Goal: Navigation & Orientation: Find specific page/section

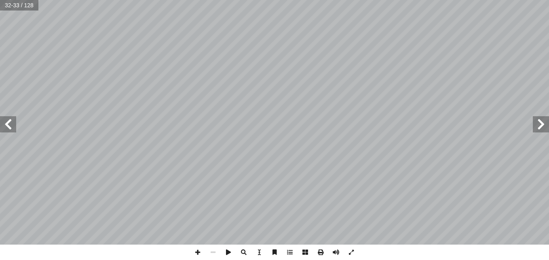
click at [539, 123] on span at bounding box center [541, 124] width 16 height 16
click at [10, 127] on span at bounding box center [8, 124] width 16 height 16
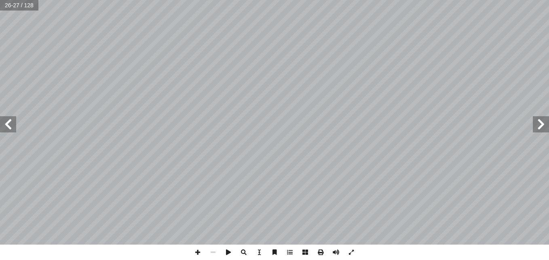
click at [10, 123] on span at bounding box center [8, 124] width 16 height 16
click at [10, 124] on span at bounding box center [8, 124] width 16 height 16
click at [536, 120] on span at bounding box center [541, 124] width 16 height 16
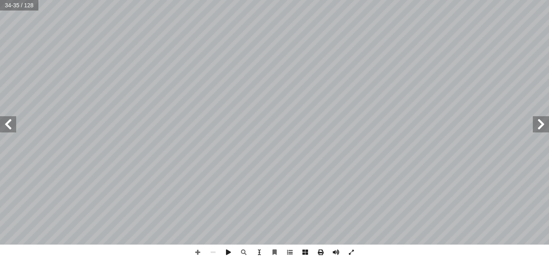
click at [536, 120] on span at bounding box center [541, 124] width 16 height 16
click at [11, 125] on span at bounding box center [8, 124] width 16 height 16
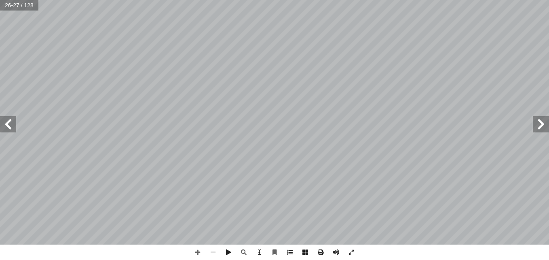
click at [539, 125] on span at bounding box center [541, 124] width 16 height 16
click at [8, 127] on span at bounding box center [8, 124] width 16 height 16
click at [15, 131] on span at bounding box center [8, 124] width 16 height 16
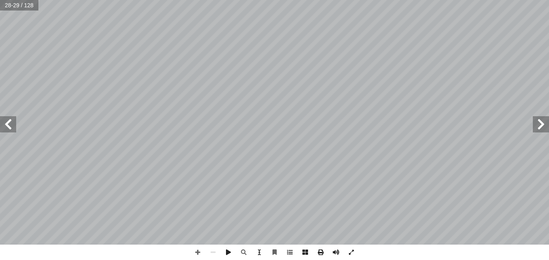
click at [15, 131] on span at bounding box center [8, 124] width 16 height 16
click at [543, 126] on span at bounding box center [541, 124] width 16 height 16
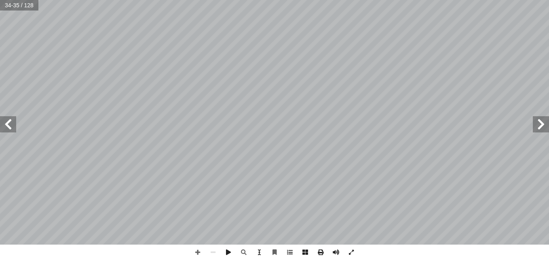
click at [13, 131] on span at bounding box center [8, 124] width 16 height 16
click at [9, 126] on span at bounding box center [8, 124] width 16 height 16
click at [543, 122] on span at bounding box center [541, 124] width 16 height 16
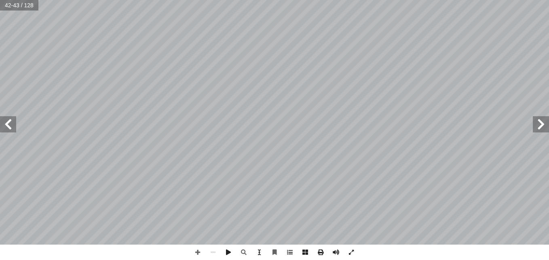
click at [543, 122] on span at bounding box center [541, 124] width 16 height 16
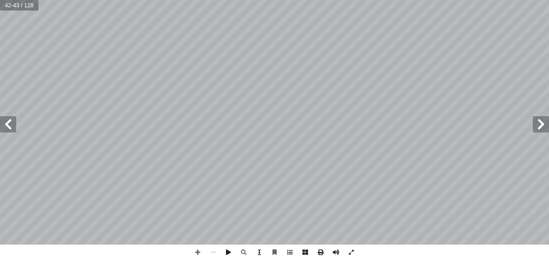
click at [543, 122] on span at bounding box center [541, 124] width 16 height 16
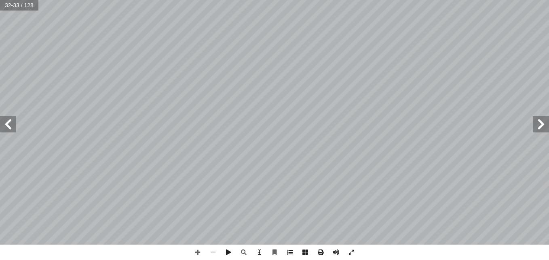
click at [543, 122] on span at bounding box center [541, 124] width 16 height 16
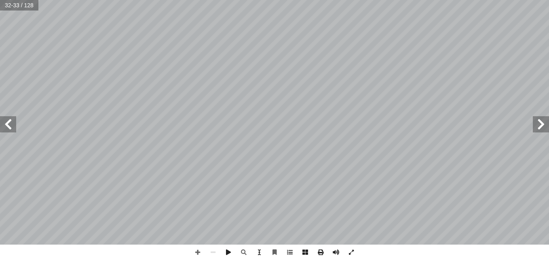
click at [543, 122] on span at bounding box center [541, 124] width 16 height 16
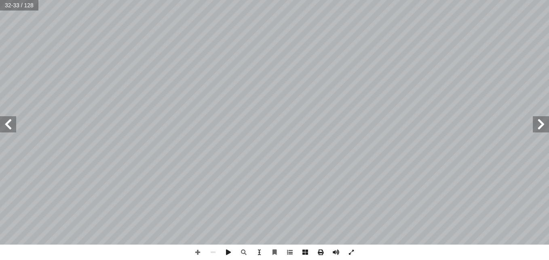
click at [543, 122] on span at bounding box center [541, 124] width 16 height 16
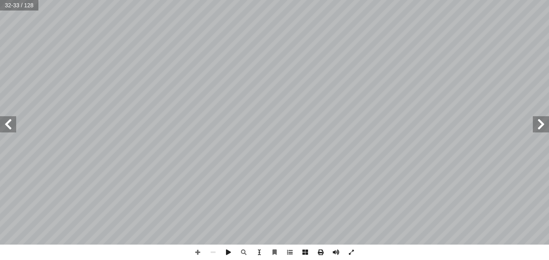
click at [543, 122] on span at bounding box center [541, 124] width 16 height 16
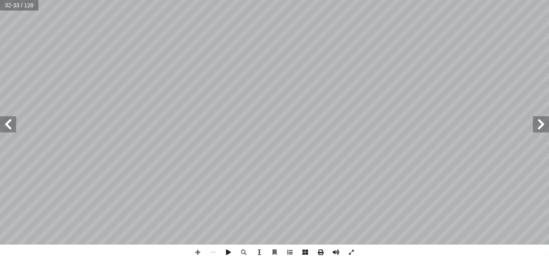
click at [543, 122] on span at bounding box center [541, 124] width 16 height 16
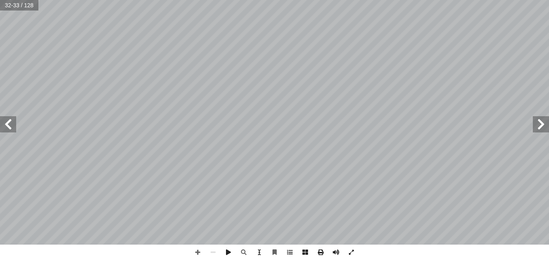
click at [543, 122] on span at bounding box center [541, 124] width 16 height 16
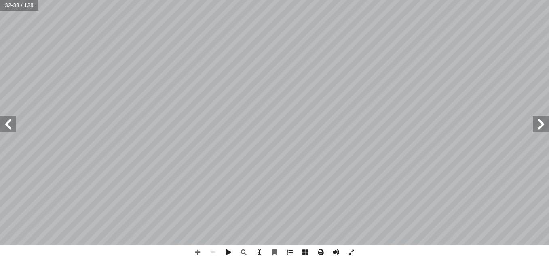
click at [543, 122] on span at bounding box center [541, 124] width 16 height 16
click at [543, 125] on span at bounding box center [541, 124] width 16 height 16
click at [12, 128] on span at bounding box center [8, 124] width 16 height 16
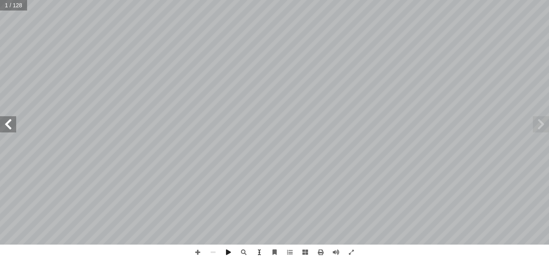
click at [12, 128] on span at bounding box center [8, 124] width 16 height 16
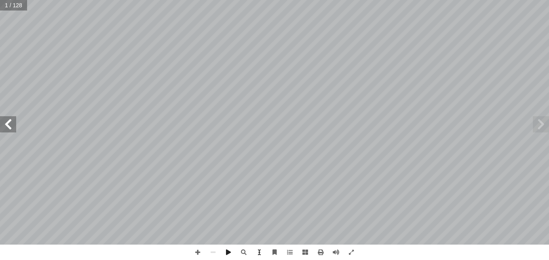
click at [12, 128] on span at bounding box center [8, 124] width 16 height 16
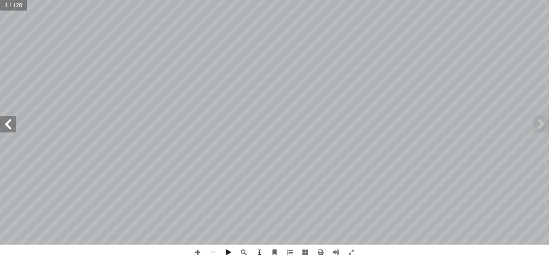
click at [12, 128] on span at bounding box center [8, 124] width 16 height 16
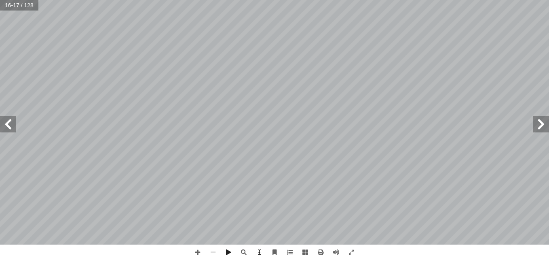
click at [12, 128] on span at bounding box center [8, 124] width 16 height 16
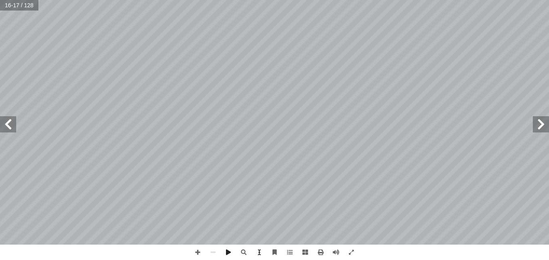
click at [12, 128] on span at bounding box center [8, 124] width 16 height 16
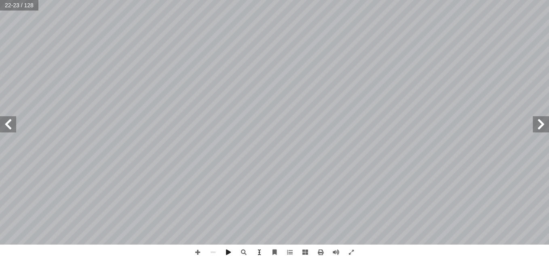
click at [12, 128] on span at bounding box center [8, 124] width 16 height 16
click at [13, 129] on span at bounding box center [8, 124] width 16 height 16
click at [11, 131] on span at bounding box center [8, 124] width 16 height 16
click at [195, 251] on span at bounding box center [197, 251] width 15 height 15
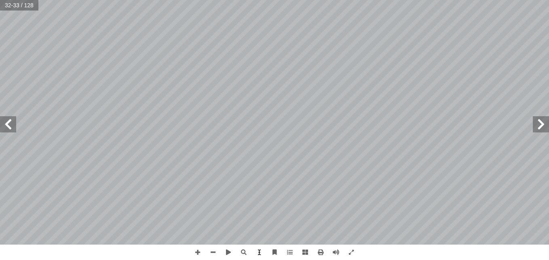
click at [11, 124] on span at bounding box center [8, 124] width 16 height 16
